Goal: Task Accomplishment & Management: Use online tool/utility

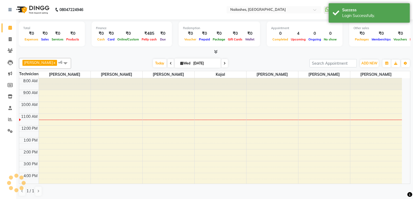
select select "en"
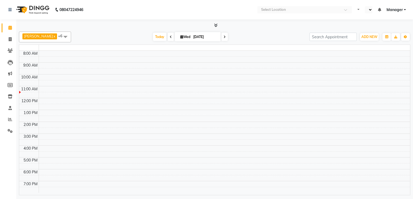
select select "en"
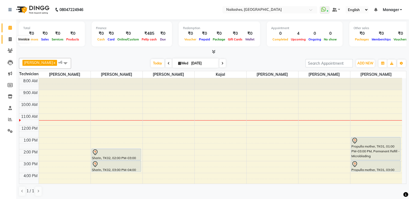
click at [10, 39] on icon at bounding box center [10, 39] width 3 height 4
select select "service"
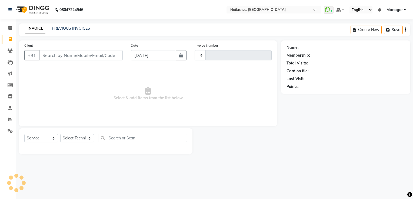
type input "1793"
select select "6579"
click at [10, 29] on icon at bounding box center [10, 28] width 4 height 4
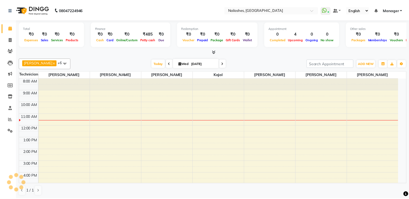
scroll to position [36, 0]
